Goal: Task Accomplishment & Management: Use online tool/utility

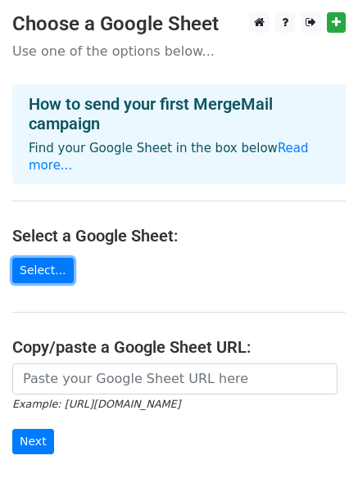
click at [46, 258] on link "Select..." at bounding box center [42, 270] width 61 height 25
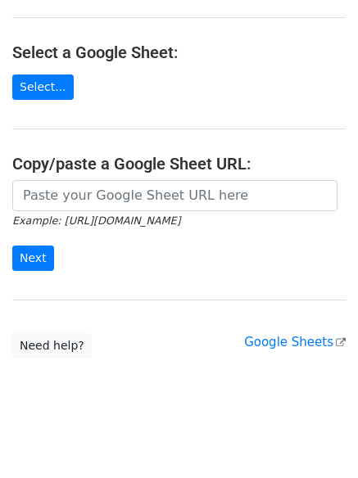
scroll to position [178, 0]
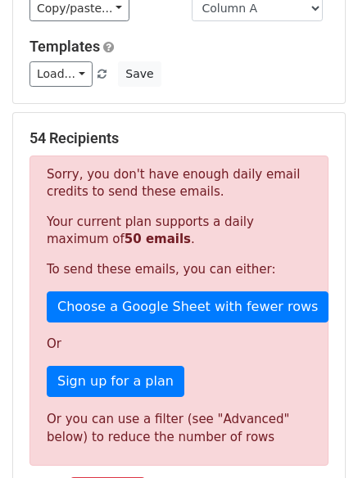
scroll to position [200, 0]
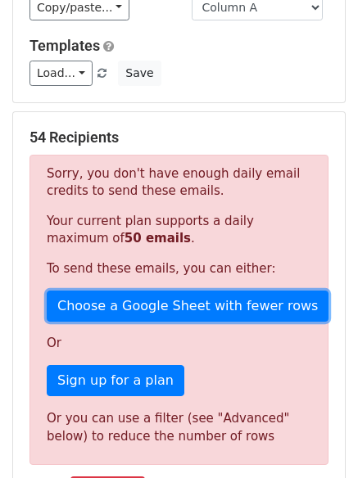
click at [164, 306] on link "Choose a Google Sheet with fewer rows" at bounding box center [187, 305] width 281 height 31
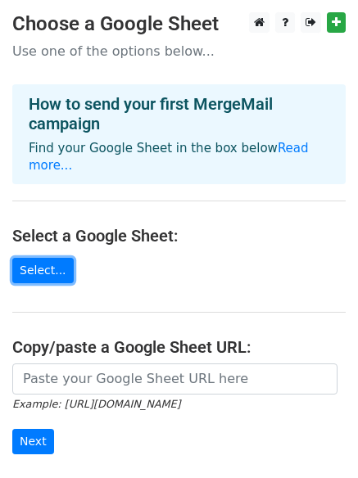
click at [47, 259] on link "Select..." at bounding box center [42, 270] width 61 height 25
click at [32, 258] on link "Select..." at bounding box center [42, 270] width 61 height 25
click at [57, 258] on link "Select..." at bounding box center [42, 270] width 61 height 25
click at [34, 258] on link "Select..." at bounding box center [42, 270] width 61 height 25
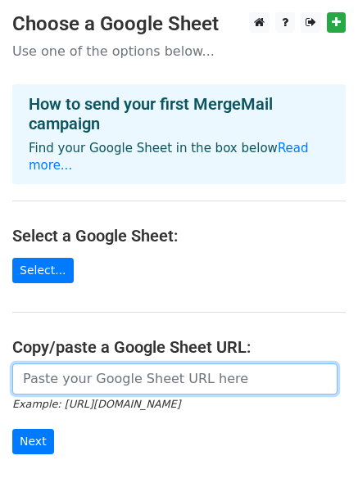
click at [44, 366] on input "url" at bounding box center [174, 378] width 325 height 31
paste input "[URL][DOMAIN_NAME]"
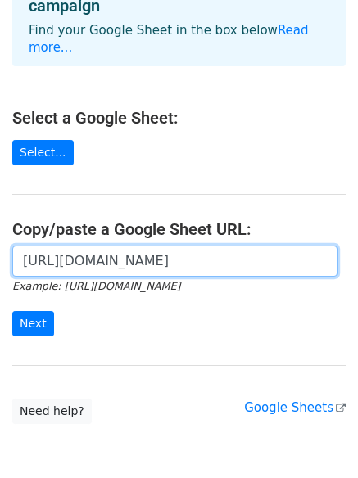
scroll to position [137, 0]
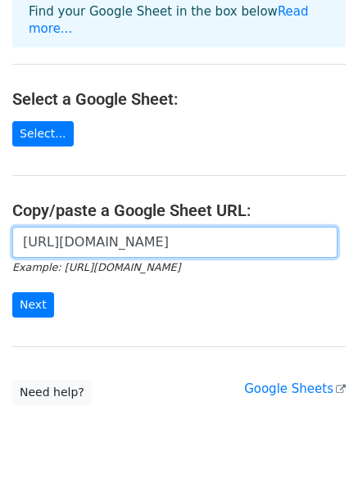
type input "https://docs.google.com/spreadsheets/d/1Dh43XkbxAjFPB7bKO-Kbi_Vy2HqEHW6ldxl5_fF…"
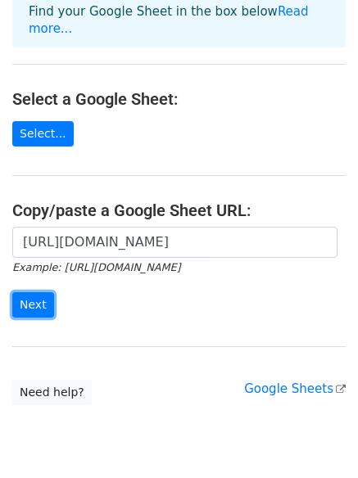
scroll to position [0, 0]
click at [27, 292] on input "Next" at bounding box center [33, 304] width 42 height 25
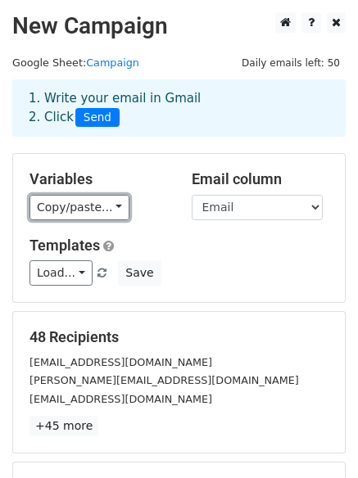
click at [108, 202] on link "Copy/paste..." at bounding box center [79, 207] width 100 height 25
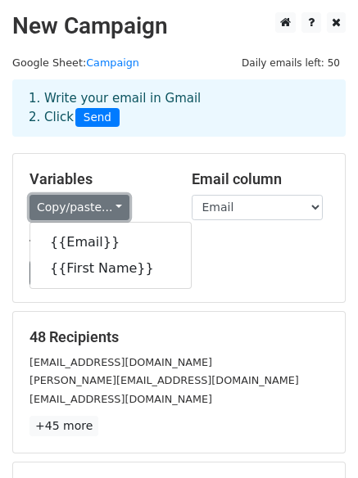
click at [108, 202] on link "Copy/paste..." at bounding box center [79, 207] width 100 height 25
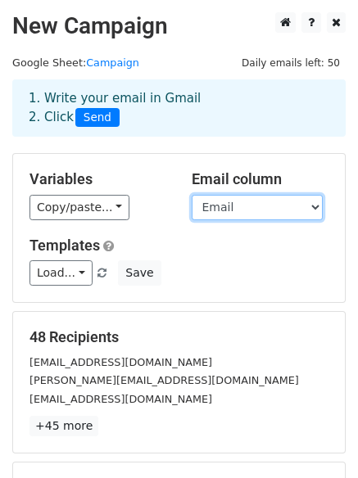
click at [217, 200] on select "Email First Name" at bounding box center [256, 207] width 131 height 25
click at [172, 214] on div "Variables Copy/paste... {{Email}} {{First Name}}" at bounding box center [98, 195] width 162 height 50
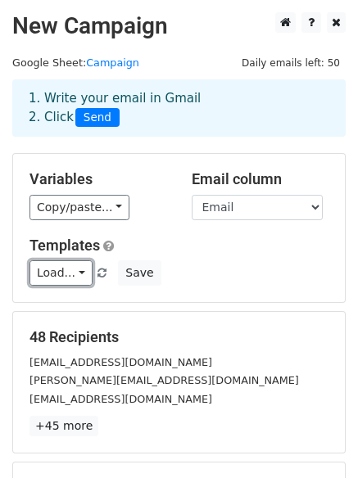
click at [74, 265] on link "Load..." at bounding box center [60, 272] width 63 height 25
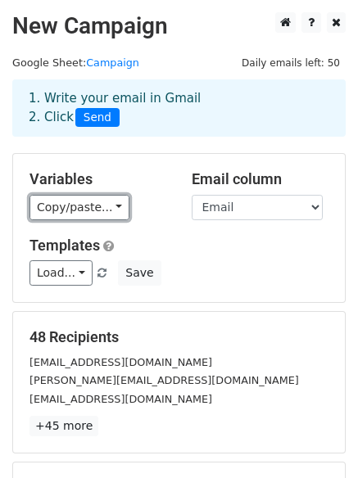
click at [88, 202] on link "Copy/paste..." at bounding box center [79, 207] width 100 height 25
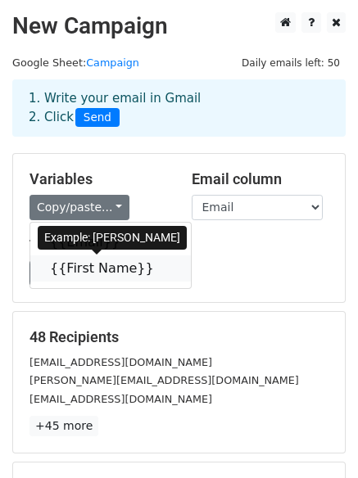
click at [158, 265] on icon at bounding box center [164, 267] width 13 height 13
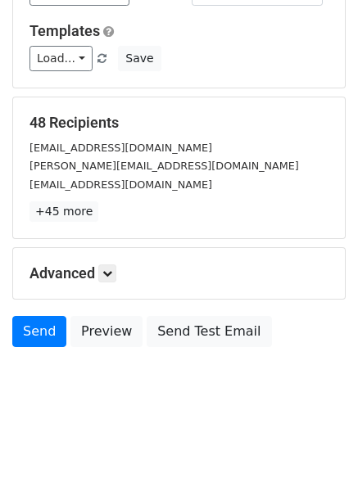
scroll to position [196, 0]
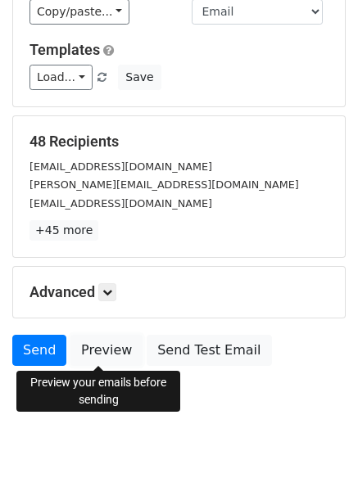
click at [98, 356] on link "Preview" at bounding box center [106, 350] width 72 height 31
click at [37, 352] on link "Send" at bounding box center [39, 350] width 54 height 31
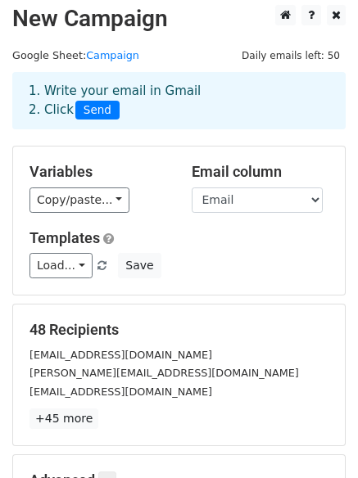
scroll to position [9, 0]
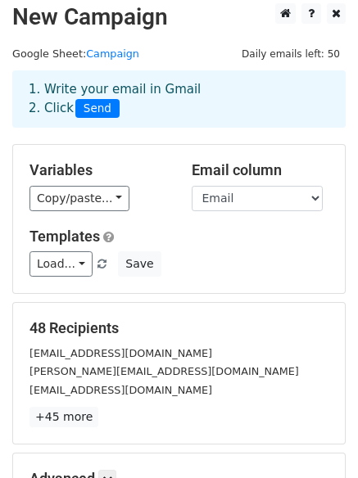
click at [96, 106] on span "Send" at bounding box center [97, 109] width 44 height 20
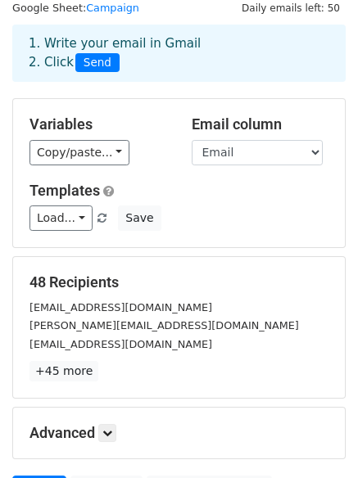
scroll to position [223, 0]
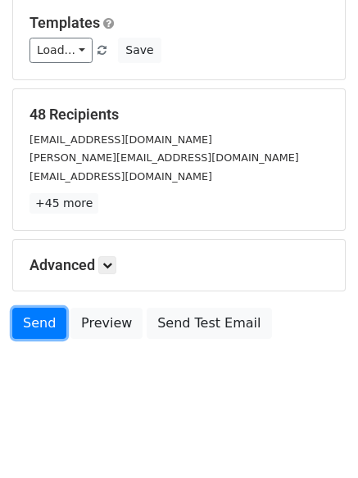
click at [44, 331] on link "Send" at bounding box center [39, 323] width 54 height 31
click at [40, 317] on link "Send" at bounding box center [39, 323] width 54 height 31
click at [43, 327] on link "Send" at bounding box center [39, 323] width 54 height 31
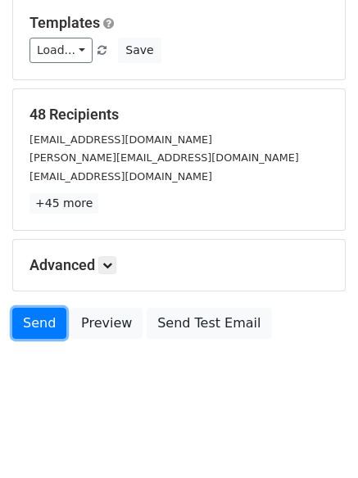
click at [43, 327] on link "Send" at bounding box center [39, 323] width 54 height 31
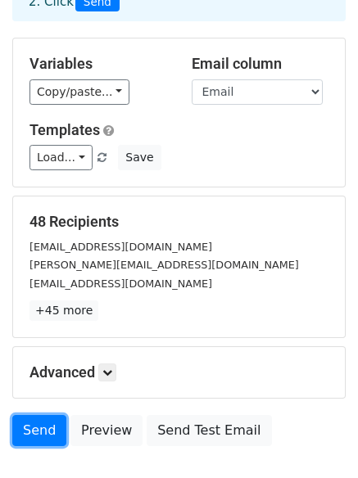
scroll to position [0, 0]
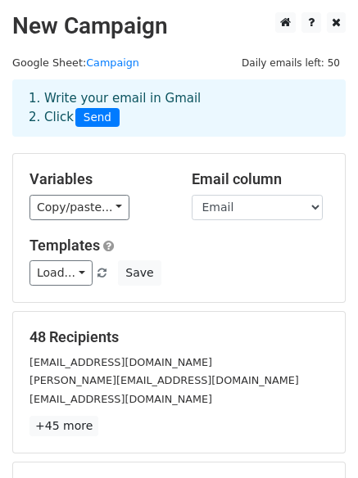
click at [110, 59] on link "Campaign" at bounding box center [112, 62] width 53 height 12
click at [80, 269] on link "Load..." at bounding box center [60, 272] width 63 height 25
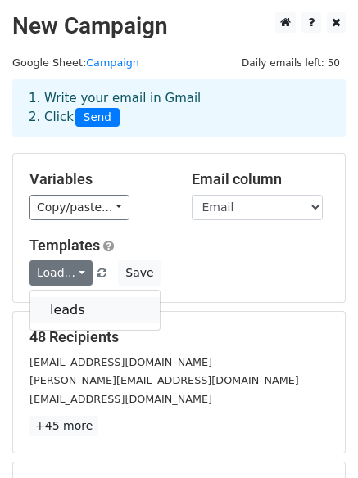
click at [72, 308] on link "leads" at bounding box center [94, 310] width 129 height 26
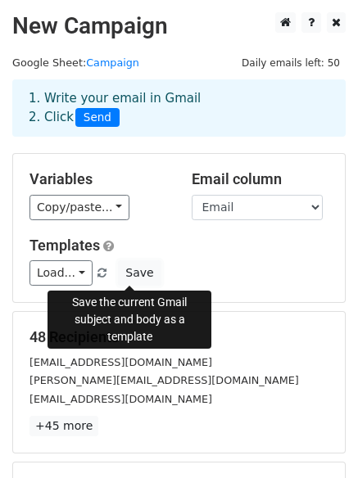
click at [122, 277] on button "Save" at bounding box center [139, 272] width 43 height 25
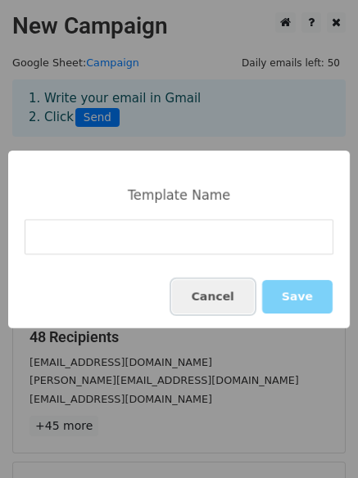
click at [218, 290] on button "Cancel" at bounding box center [213, 297] width 82 height 34
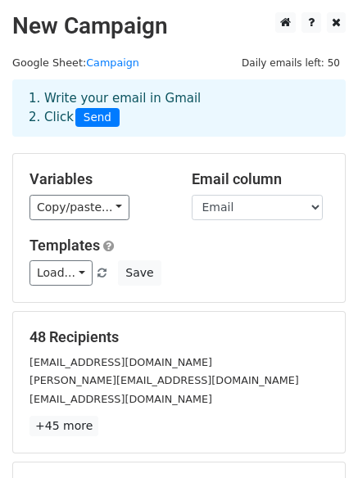
click at [202, 149] on div "1. Write your email in Gmail 2. Click Send" at bounding box center [179, 120] width 358 height 65
click at [304, 66] on span "Daily emails left: 50" at bounding box center [291, 63] width 110 height 18
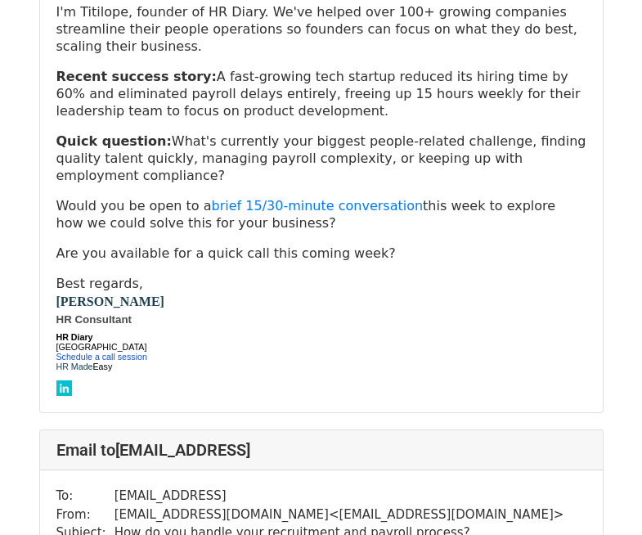
scroll to position [36112, 0]
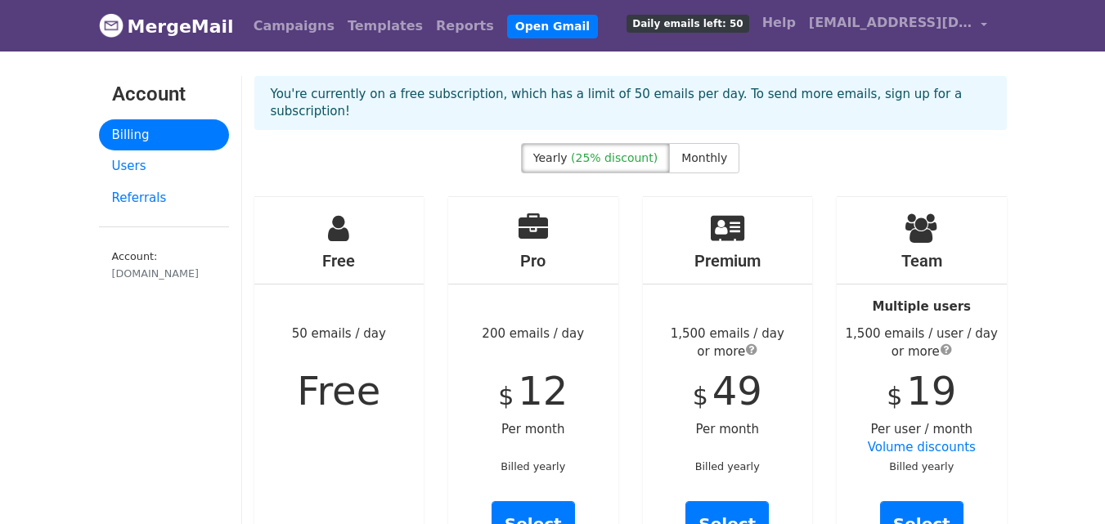
click at [559, 251] on h4 "Pro" at bounding box center [533, 261] width 170 height 20
click at [431, 222] on div "Free 50 emails / day Free" at bounding box center [339, 387] width 195 height 382
click at [699, 149] on label "Monthly" at bounding box center [704, 158] width 70 height 30
click at [600, 151] on span "(25% discount)" at bounding box center [614, 157] width 87 height 13
click at [379, 277] on div "Free 50 emails / day Free" at bounding box center [339, 387] width 170 height 381
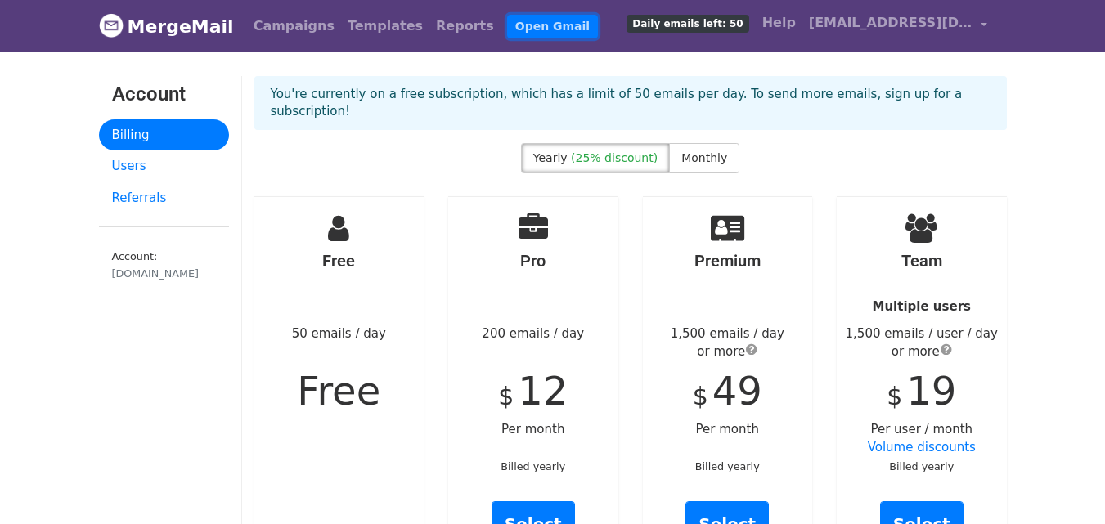
click at [507, 32] on link "Open Gmail" at bounding box center [552, 27] width 91 height 24
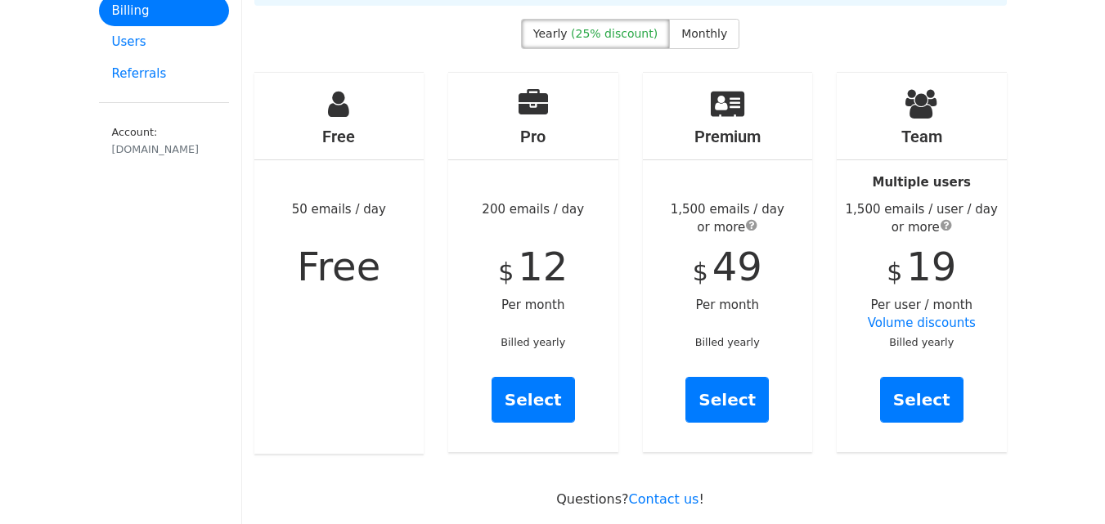
scroll to position [128, 0]
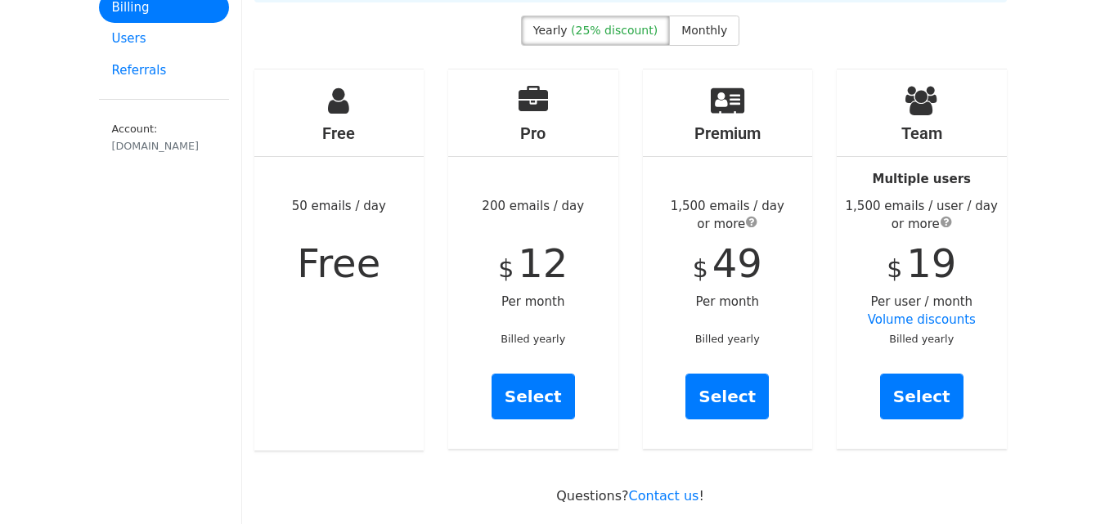
click at [697, 24] on span "Monthly" at bounding box center [705, 30] width 46 height 13
click at [631, 24] on span "(25% discount)" at bounding box center [614, 30] width 87 height 13
click at [682, 24] on span "Monthly" at bounding box center [705, 30] width 46 height 13
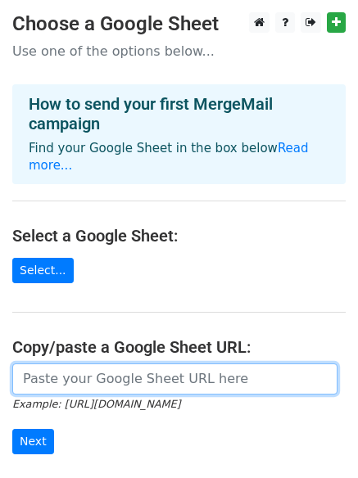
click at [93, 363] on input "url" at bounding box center [174, 378] width 325 height 31
paste input "[URL][DOMAIN_NAME]"
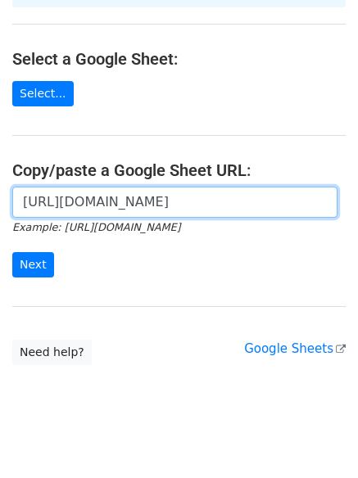
scroll to position [178, 0]
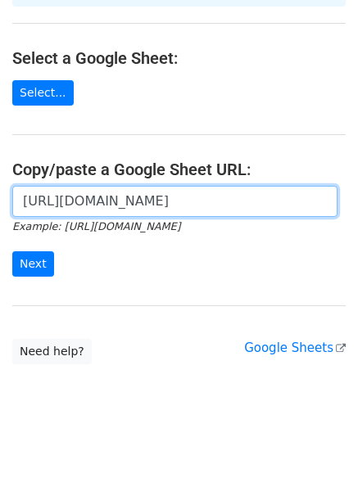
type input "[URL][DOMAIN_NAME]"
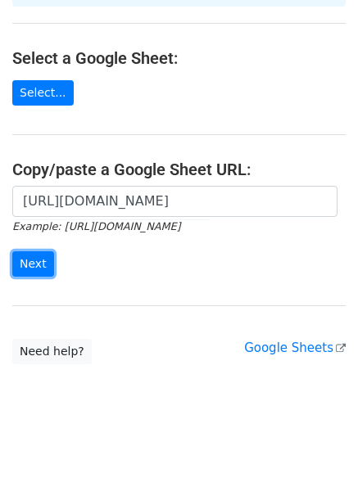
scroll to position [0, 0]
click at [23, 255] on input "Next" at bounding box center [33, 263] width 42 height 25
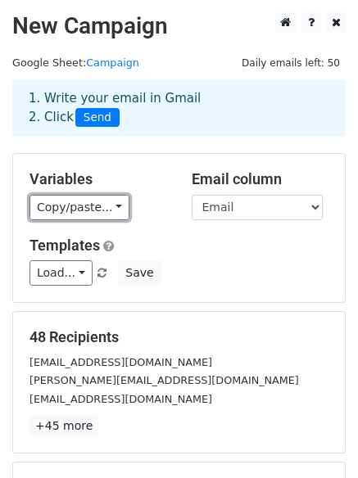
click at [51, 213] on link "Copy/paste..." at bounding box center [79, 207] width 100 height 25
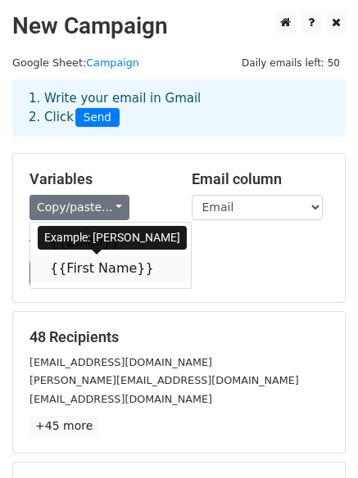
click at [68, 270] on link "{{First Name}}" at bounding box center [110, 268] width 160 height 26
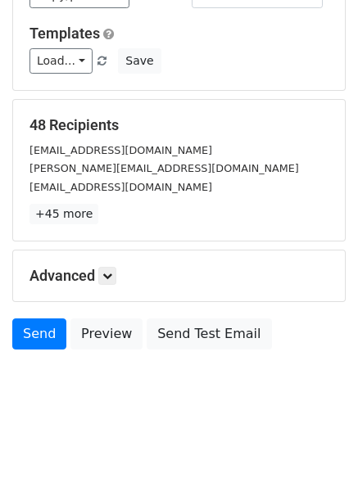
scroll to position [223, 0]
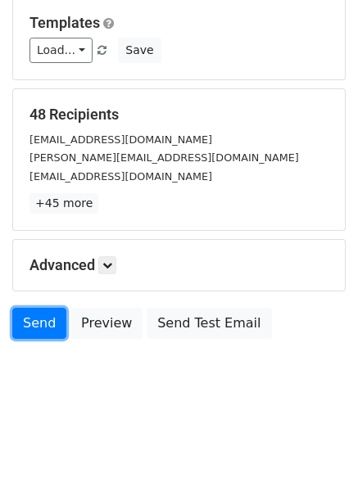
click at [52, 331] on link "Send" at bounding box center [39, 323] width 54 height 31
click at [35, 327] on link "Send" at bounding box center [39, 323] width 54 height 31
